Goal: Transaction & Acquisition: Purchase product/service

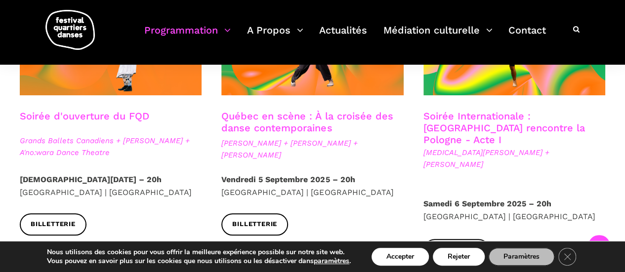
scroll to position [335, 0]
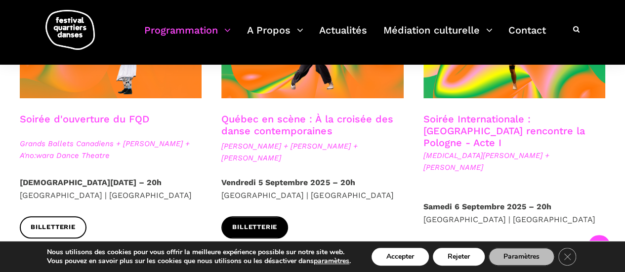
click at [240, 219] on link "Billetterie" at bounding box center [254, 227] width 67 height 22
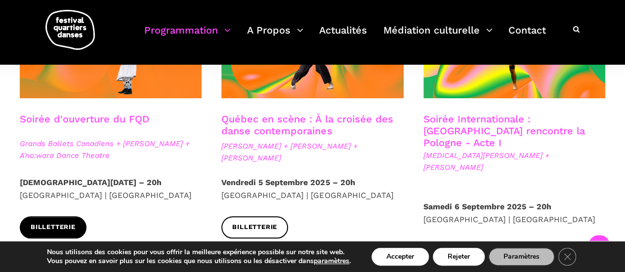
click at [43, 221] on link "Billetterie" at bounding box center [53, 227] width 67 height 22
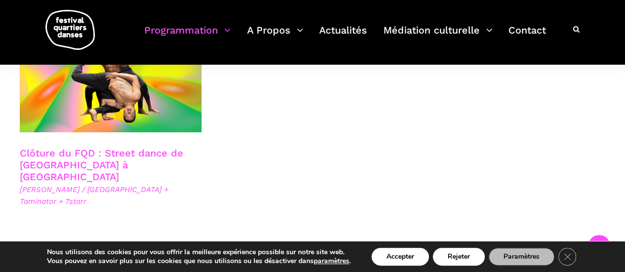
scroll to position [1773, 0]
click at [68, 147] on link "Clôture du FQD : Street dance de Copenhague à Montréal" at bounding box center [102, 165] width 164 height 36
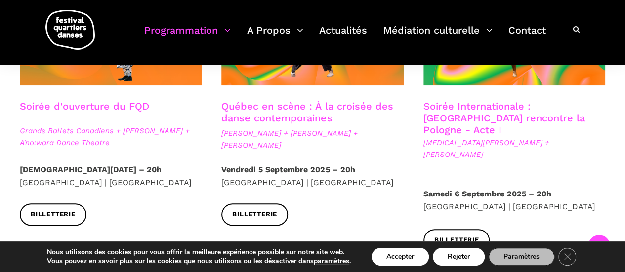
scroll to position [338, 0]
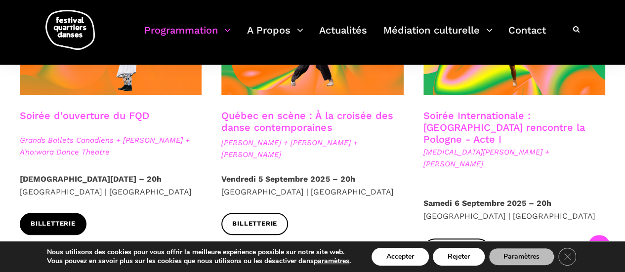
click at [49, 219] on span "Billetterie" at bounding box center [53, 224] width 45 height 10
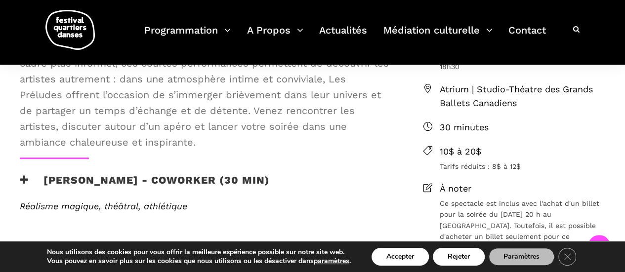
scroll to position [296, 0]
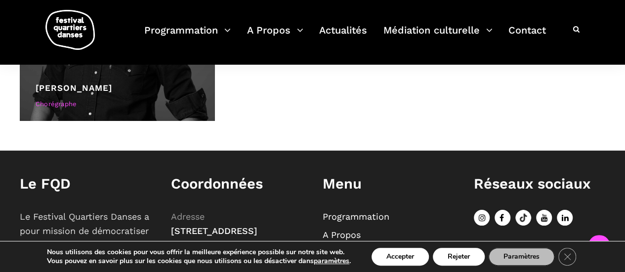
scroll to position [789, 0]
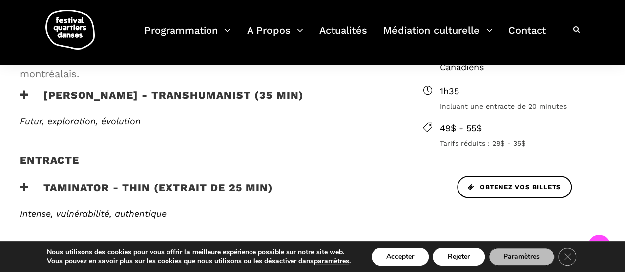
scroll to position [367, 0]
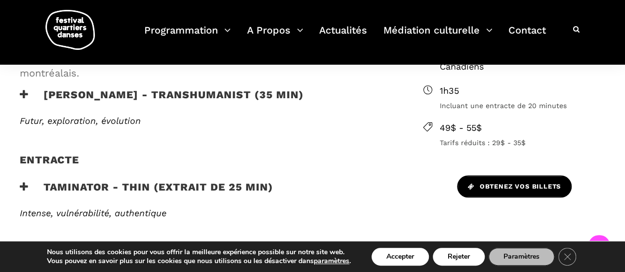
click at [490, 191] on span "Obtenez vos billets" at bounding box center [514, 187] width 93 height 10
